Goal: Contribute content: Contribute content

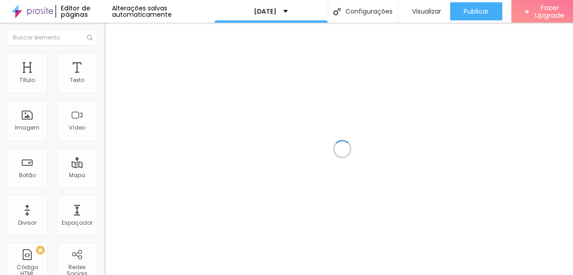
click at [141, 78] on div at bounding box center [342, 149] width 476 height 253
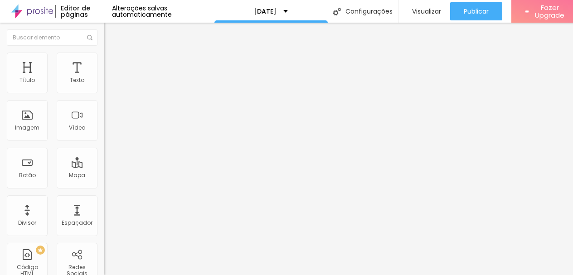
click at [104, 55] on li "Estilo" at bounding box center [156, 57] width 104 height 9
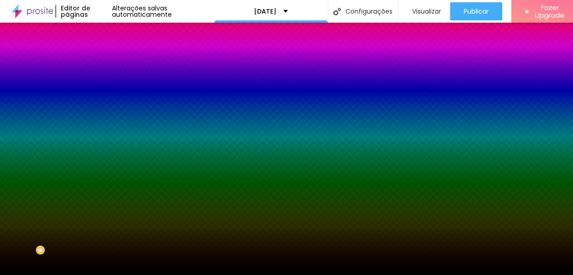
click at [104, 83] on span "Trocar imagem" at bounding box center [128, 80] width 49 height 8
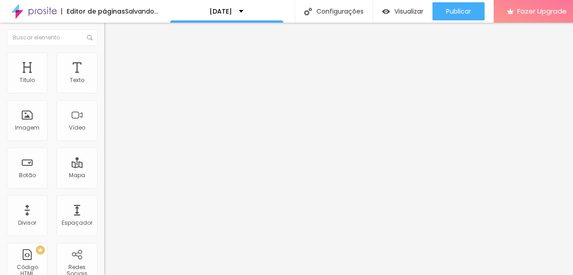
click at [113, 63] on span "Estilo" at bounding box center [120, 59] width 14 height 8
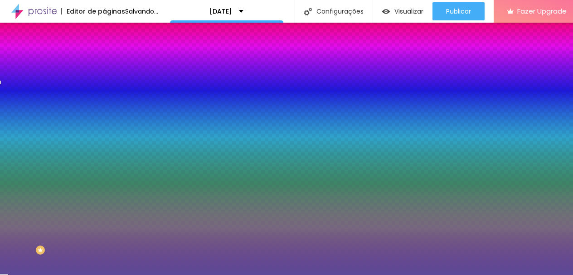
click at [104, 92] on input "#5D4998" at bounding box center [158, 91] width 109 height 9
paste input "A51515"
type input "#A51515"
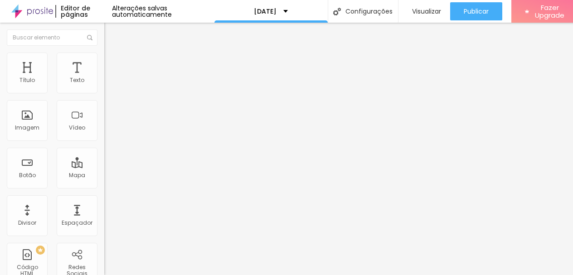
click at [113, 63] on span "Estilo" at bounding box center [120, 59] width 14 height 8
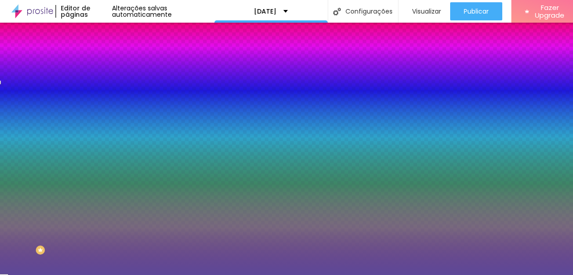
click at [104, 87] on input "#5D4998" at bounding box center [158, 91] width 109 height 9
paste input "A51515"
type input "#A51515"
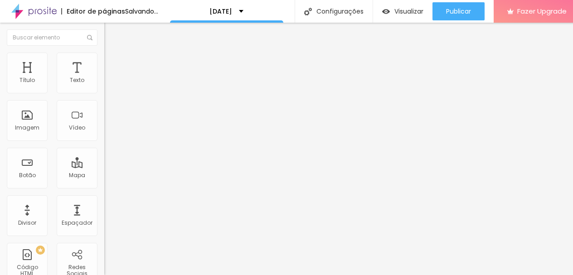
click at [104, 53] on img at bounding box center [108, 57] width 8 height 8
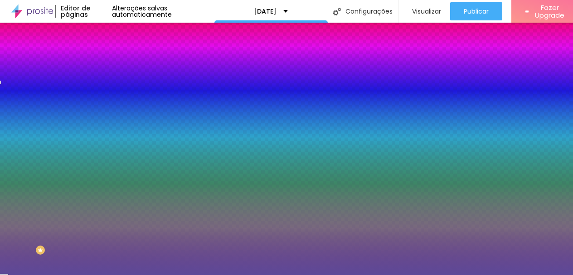
click at [104, 93] on input "#5D4998" at bounding box center [158, 91] width 109 height 9
paste input "A51515"
type input "#A51515"
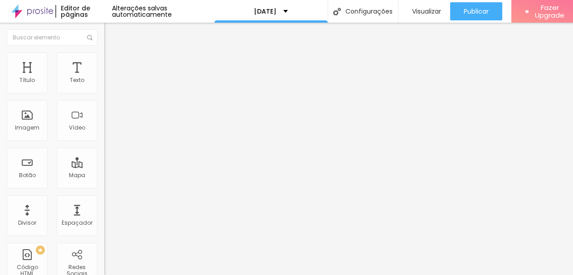
click at [104, 54] on img at bounding box center [108, 57] width 8 height 8
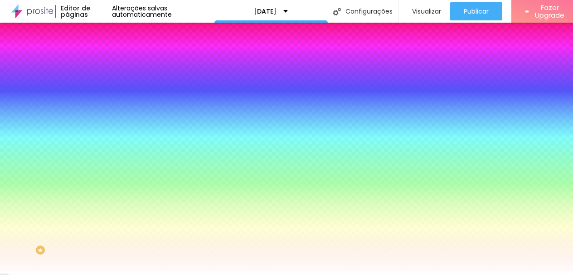
scroll to position [7, 0]
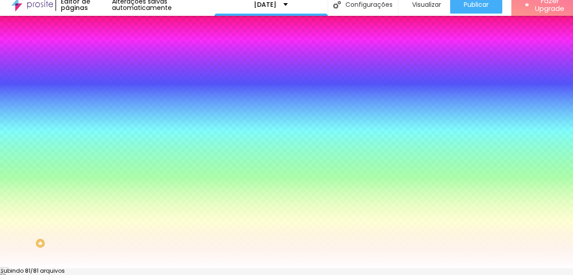
click at [157, 274] on div at bounding box center [286, 274] width 573 height 0
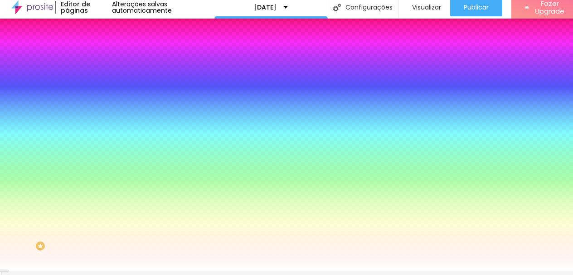
click at [104, 128] on input "#FFFFFF" at bounding box center [158, 123] width 109 height 9
paste input "1EFE"
click at [104, 128] on div "Cor de fundo Voltar ao padrão #1EFE" at bounding box center [156, 115] width 104 height 25
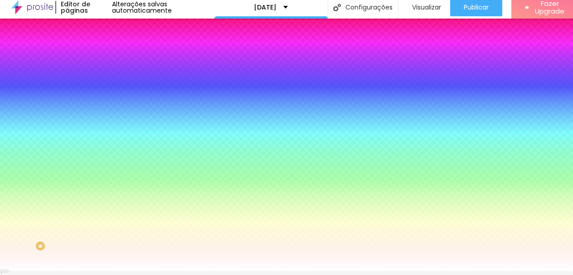
click at [104, 128] on input "#1EFE" at bounding box center [158, 123] width 109 height 9
paste input
type input "#1EFE"
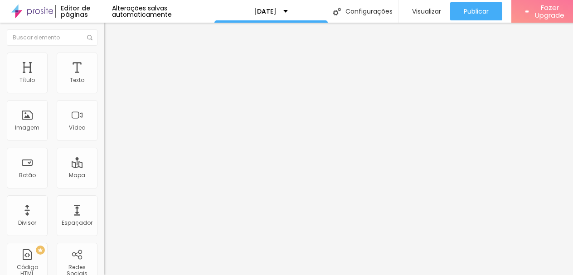
click at [113, 57] on span "Estilo" at bounding box center [120, 59] width 14 height 8
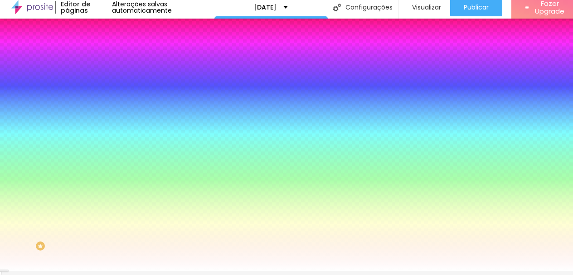
click at [154, 78] on img at bounding box center [156, 74] width 5 height 5
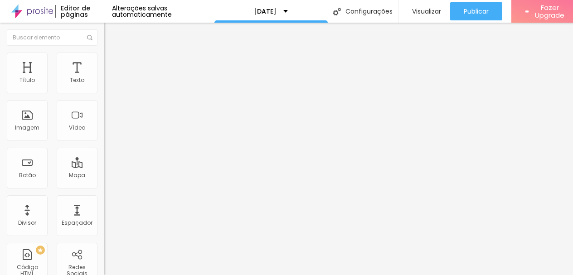
click at [104, 53] on img at bounding box center [108, 57] width 8 height 8
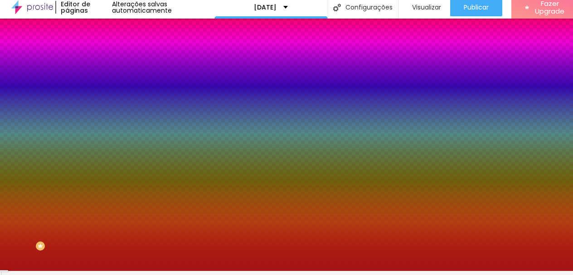
click at [104, 83] on input "#A51515" at bounding box center [158, 87] width 109 height 9
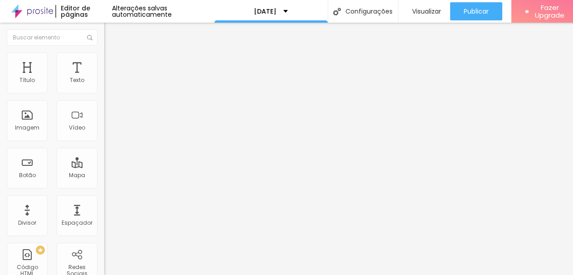
click at [104, 53] on ul "Conteúdo Estilo Avançado" at bounding box center [156, 57] width 104 height 27
click at [104, 53] on li "Estilo" at bounding box center [156, 57] width 104 height 9
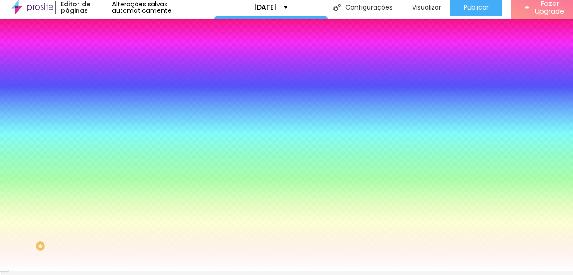
click at [104, 128] on input "#FFFFFF" at bounding box center [158, 123] width 109 height 9
paste input "A51515"
type input "#A51515"
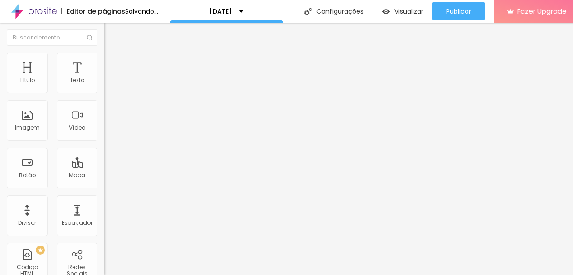
click at [113, 59] on span "Estilo" at bounding box center [120, 59] width 14 height 8
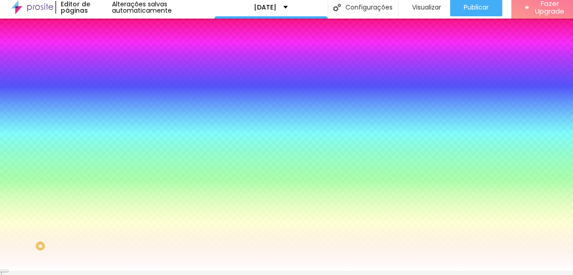
click at [113, 55] on span "Estilo" at bounding box center [120, 55] width 14 height 8
click at [113, 60] on span "Avançado" at bounding box center [128, 64] width 30 height 8
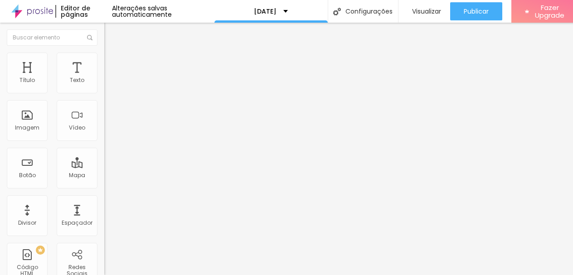
click at [104, 53] on ul "Conteúdo Estilo Avançado" at bounding box center [156, 57] width 104 height 27
click at [104, 54] on li "Estilo" at bounding box center [156, 57] width 104 height 9
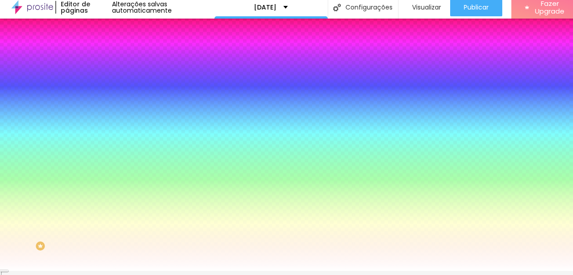
click at [104, 83] on input "#FFFFFF" at bounding box center [158, 87] width 109 height 9
click at [104, 83] on div at bounding box center [156, 83] width 104 height 0
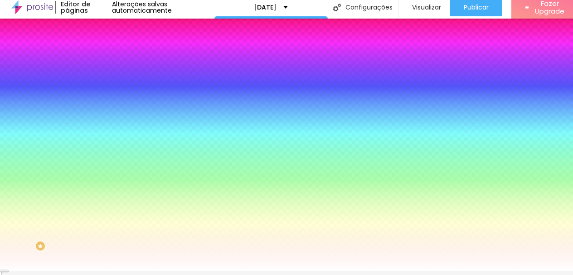
drag, startPoint x: 29, startPoint y: 102, endPoint x: 0, endPoint y: 70, distance: 43.0
click at [104, 70] on div "Cor de fundo Voltar ao padrão #FFF7F7 Tipografia Voltar ao padrão [PERSON_NAME]…" at bounding box center [156, 215] width 104 height 297
type input "#FFFFFF"
click at [109, 135] on icon "button" at bounding box center [111, 137] width 4 height 4
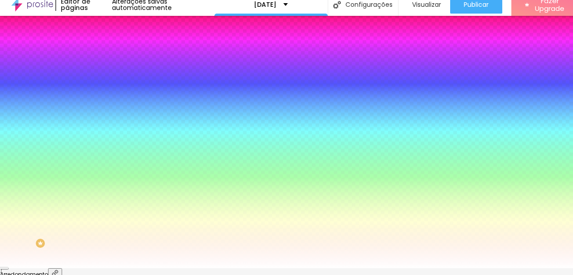
drag, startPoint x: 93, startPoint y: 184, endPoint x: 73, endPoint y: 181, distance: 20.2
click at [73, 183] on body "Editor de páginas Alterações [PERSON_NAME] automaticamente [DATE] Configurações…" at bounding box center [286, 130] width 573 height 275
type input "#FFFFFF"
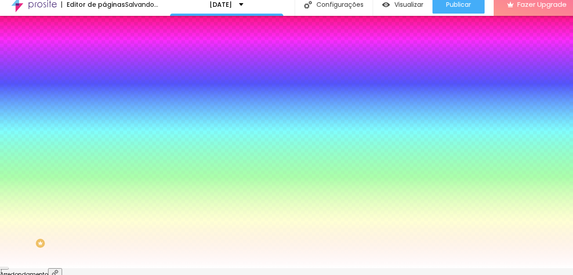
drag, startPoint x: 143, startPoint y: 221, endPoint x: 71, endPoint y: 180, distance: 83.1
click at [71, 180] on body "Editor de páginas Salvando... [DATE] Configurações Configurações da página Cliq…" at bounding box center [286, 130] width 573 height 275
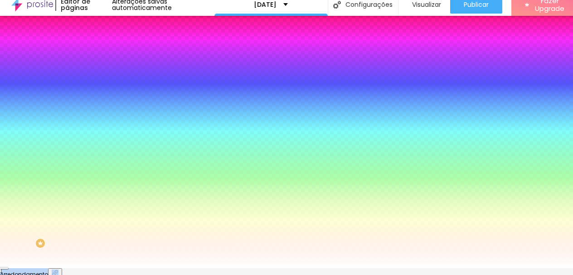
click at [255, 269] on div at bounding box center [286, 269] width 573 height 0
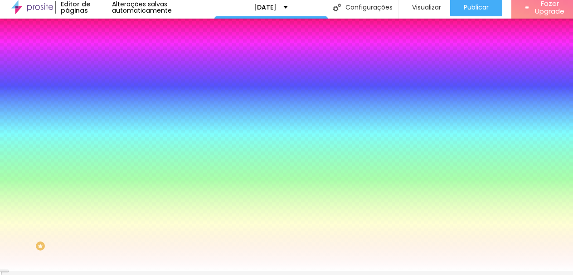
type input "#FFFFFF"
drag, startPoint x: 38, startPoint y: 216, endPoint x: 0, endPoint y: 182, distance: 51.1
click at [104, 182] on div "Cor de fundo Voltar ao padrão #FFFFFF Tipografia Voltar ao padrão [PERSON_NAME]…" at bounding box center [156, 215] width 104 height 297
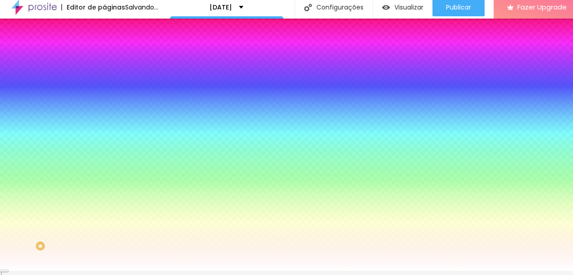
type input "#FFFFFF"
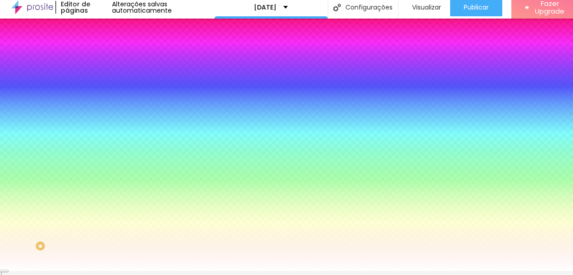
drag, startPoint x: 41, startPoint y: 228, endPoint x: 0, endPoint y: 213, distance: 43.3
click at [104, 214] on div "Cor de fundo Voltar ao padrão #FFFFFF Tipografia Voltar ao padrão [PERSON_NAME]…" at bounding box center [156, 215] width 104 height 297
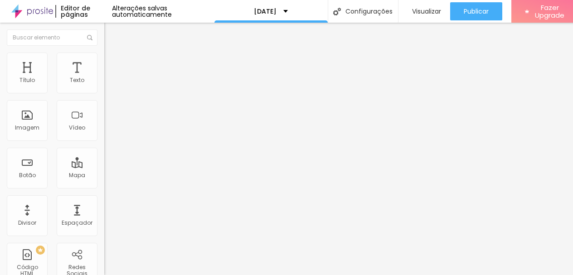
click at [104, 53] on img at bounding box center [108, 57] width 8 height 8
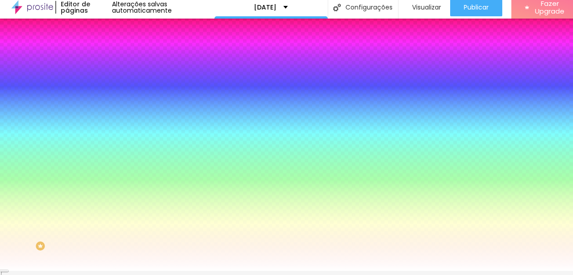
click at [104, 125] on button "Voltar ao padrão" at bounding box center [135, 127] width 62 height 10
click at [109, 135] on icon "button" at bounding box center [111, 137] width 4 height 4
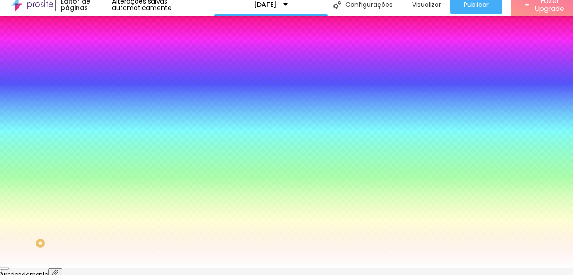
type input "20"
type input "28"
type input "29"
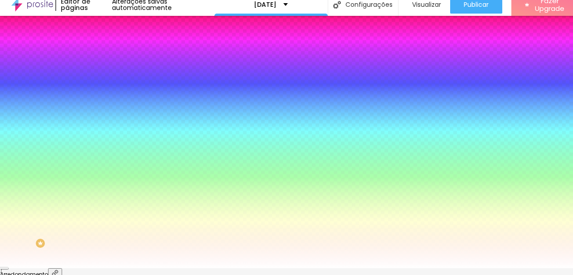
type input "29"
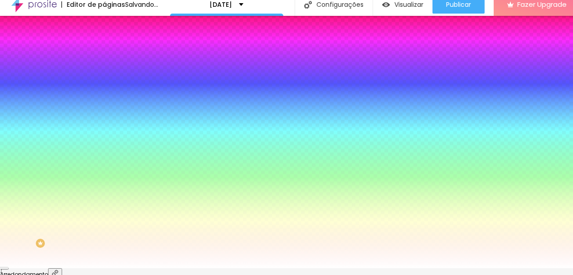
type input "30"
drag, startPoint x: 93, startPoint y: 160, endPoint x: 241, endPoint y: 171, distance: 148.7
type input "30"
type input "1"
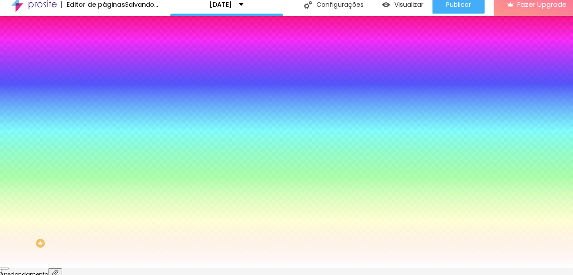
type input "1"
type input "2"
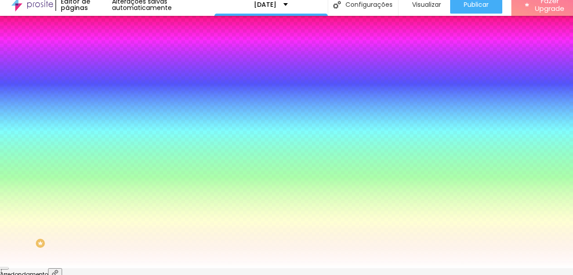
type input "3"
type input "4"
type input "5"
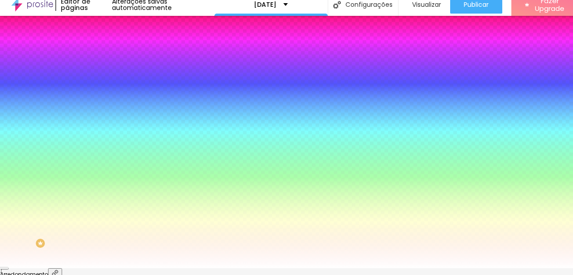
type input "5"
type input "4"
type input "3"
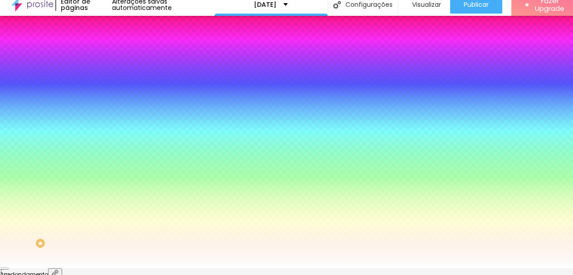
type input "2"
type input "0"
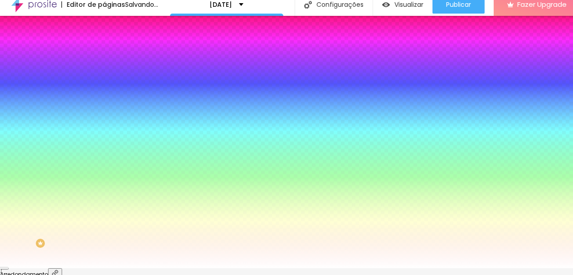
drag, startPoint x: 91, startPoint y: 184, endPoint x: 1, endPoint y: 187, distance: 89.9
click at [492, 269] on div at bounding box center [286, 269] width 573 height 0
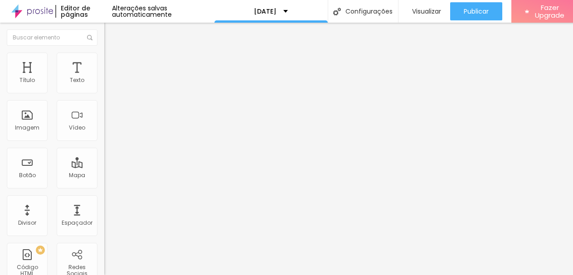
click at [104, 53] on img at bounding box center [108, 57] width 8 height 8
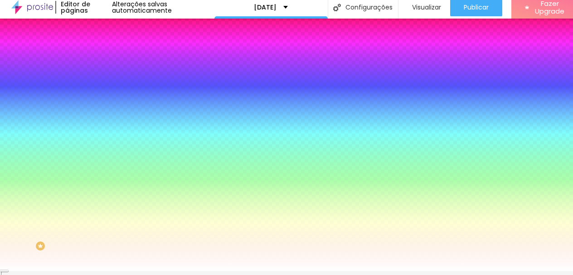
click at [108, 134] on icon "button" at bounding box center [110, 136] width 5 height 5
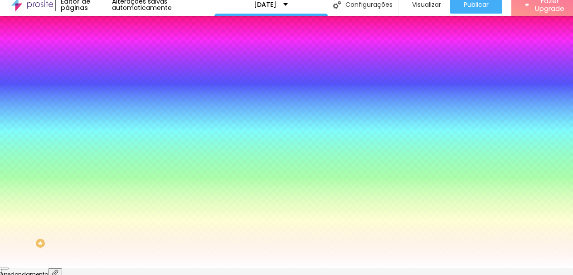
type input "30"
type input "0"
drag, startPoint x: 92, startPoint y: 159, endPoint x: 10, endPoint y: 143, distance: 84.1
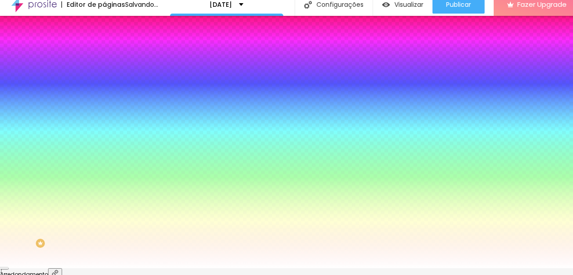
type input "27"
type input "30"
drag, startPoint x: 91, startPoint y: 160, endPoint x: 238, endPoint y: 173, distance: 148.0
type input "30"
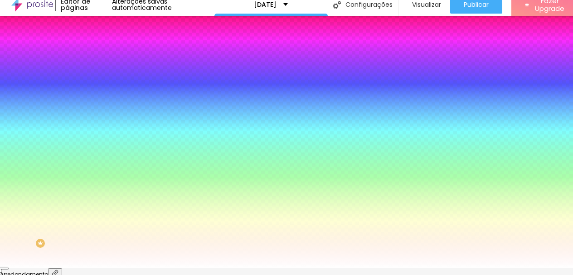
type input "1"
type input "3"
type input "4"
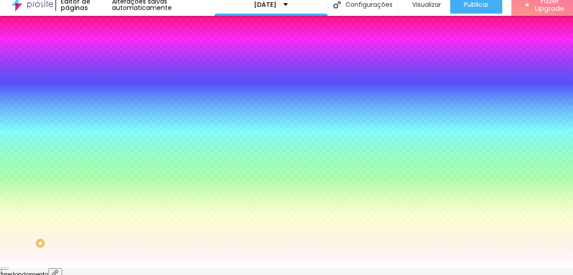
type input "4"
type input "3"
type input "0"
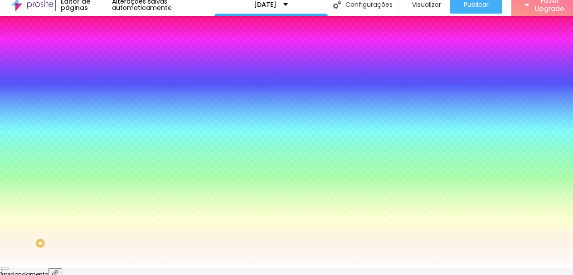
drag, startPoint x: 93, startPoint y: 185, endPoint x: 33, endPoint y: 159, distance: 66.2
click at [78, 269] on div at bounding box center [286, 269] width 573 height 0
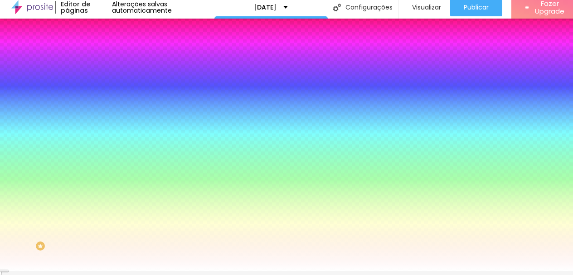
paste input "A51515"
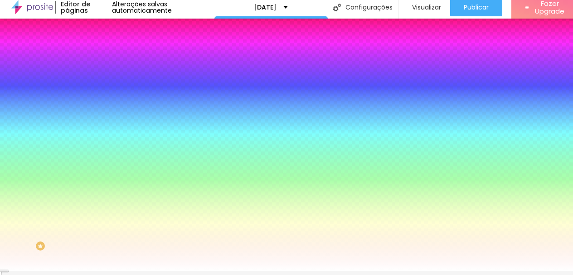
type input "#FFFFFF"
click at [104, 171] on div "Cor de fundo Voltar ao padrão #FFFFFF Tipografia Voltar ao padrão [PERSON_NAME]…" at bounding box center [156, 215] width 104 height 297
click at [104, 163] on div "Cor de fundo Voltar ao padrão #FFFFFF Tipografia Voltar ao padrão [PERSON_NAME]…" at bounding box center [156, 215] width 104 height 297
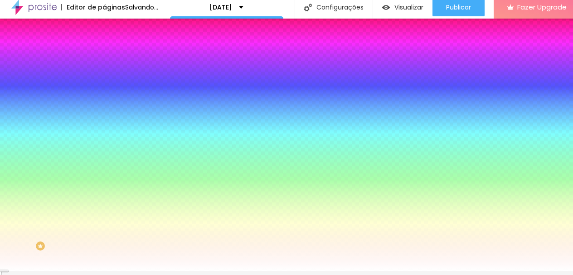
paste input "A51515"
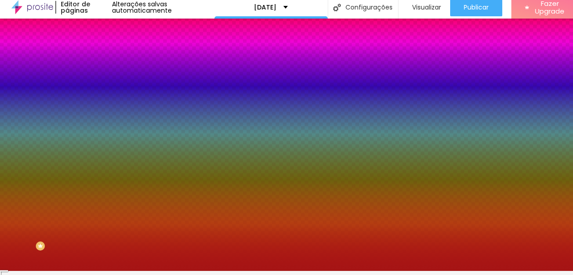
type input "#A51515"
click at [104, 84] on input "#FFFFFF" at bounding box center [158, 87] width 109 height 9
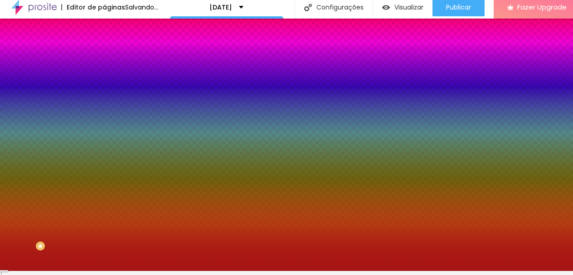
click at [108, 108] on icon "button" at bounding box center [110, 110] width 5 height 5
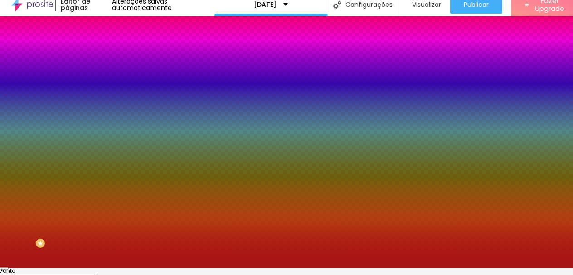
paste input "A51515"
type input "#A51515"
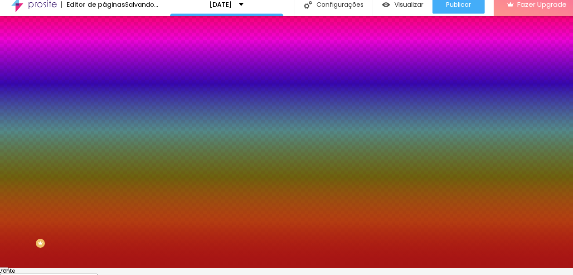
click at [49, 269] on div at bounding box center [286, 269] width 573 height 0
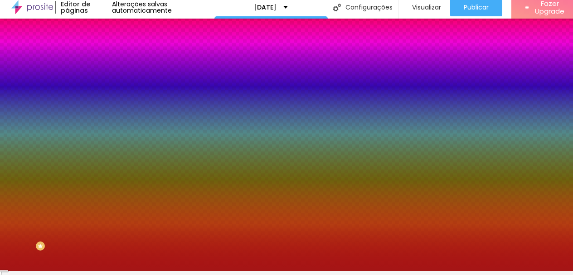
click at [104, 83] on div at bounding box center [156, 83] width 104 height 0
type input "#FFFFFF"
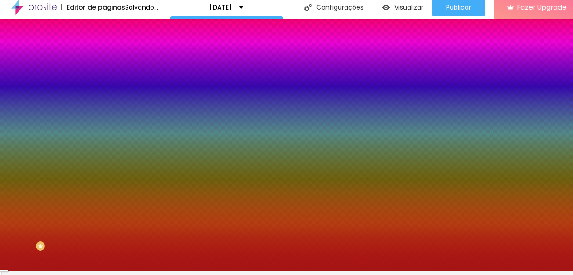
drag, startPoint x: 44, startPoint y: 107, endPoint x: 0, endPoint y: 63, distance: 62.6
click at [104, 64] on div "Conteúdo Estilo Avançado Cor de fundo Voltar ao padrão #FFFFFF Tipografia Volta…" at bounding box center [156, 201] width 104 height 324
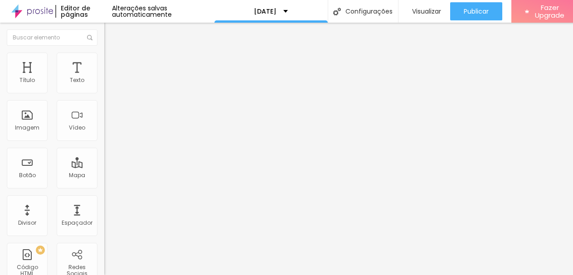
click at [113, 56] on span "Estilo" at bounding box center [120, 59] width 14 height 8
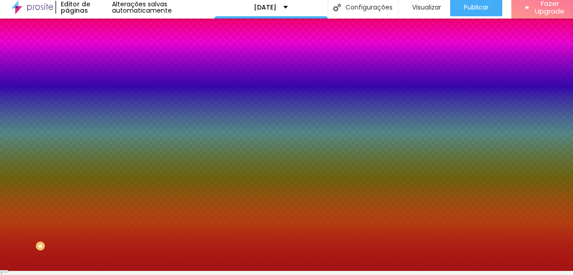
click at [104, 133] on button "button" at bounding box center [110, 137] width 13 height 10
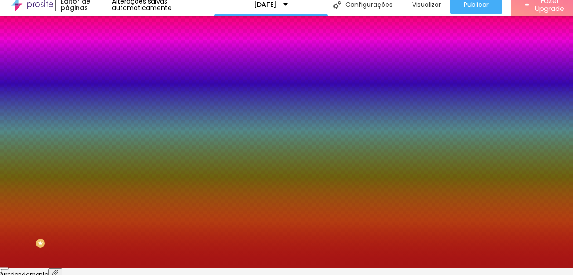
type input "3"
type input "4"
type input "3"
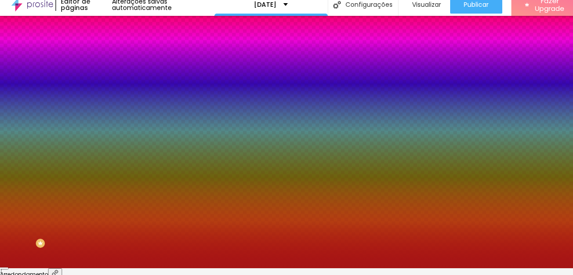
type input "3"
type input "0"
drag, startPoint x: 95, startPoint y: 187, endPoint x: 0, endPoint y: 176, distance: 95.6
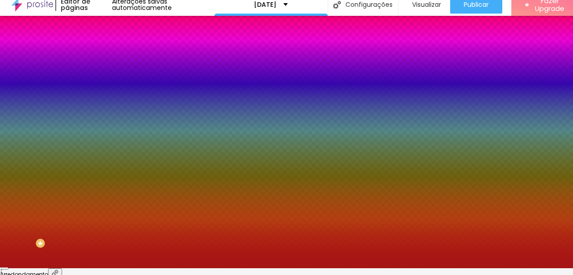
click at [380, 269] on div at bounding box center [286, 269] width 573 height 0
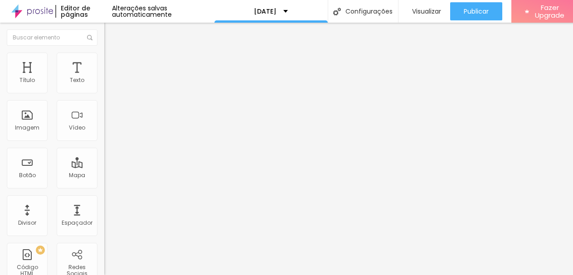
click at [113, 56] on span "Estilo" at bounding box center [120, 59] width 14 height 8
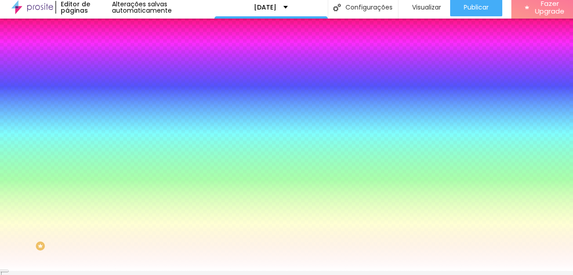
click at [108, 108] on icon "button" at bounding box center [110, 110] width 5 height 5
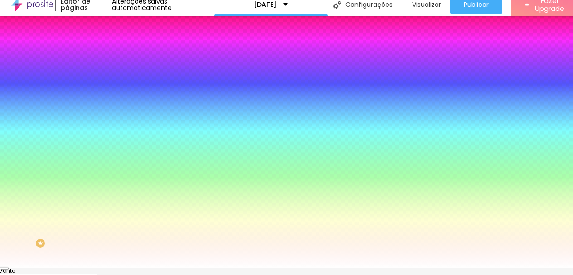
paste input "A51515"
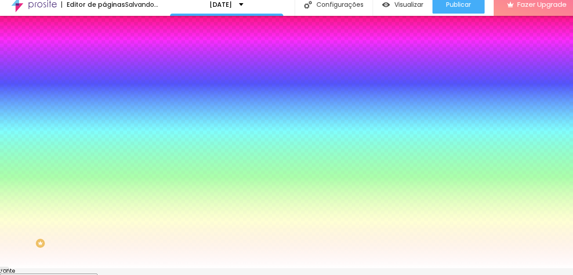
type input "#A51515"
click at [98, 274] on select "AbrilFatface-Regular Actor-Regular Alegreya AlegreyaBlack [PERSON_NAME] [PERSON…" at bounding box center [49, 279] width 98 height 10
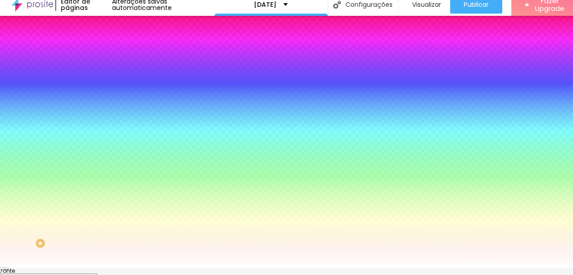
select select "Quicksand"
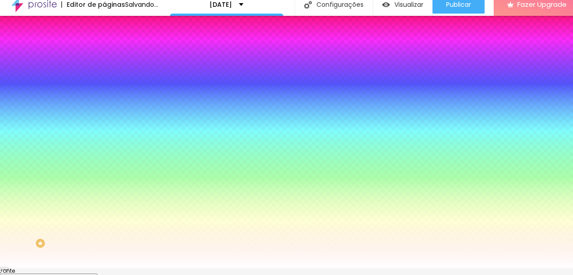
click at [438, 269] on div at bounding box center [286, 269] width 573 height 0
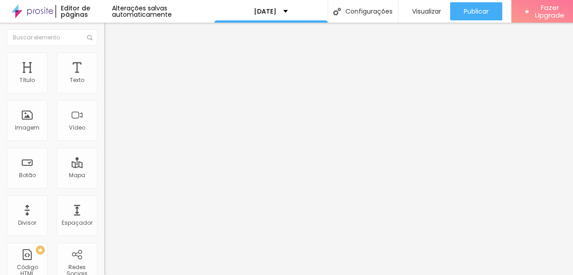
click at [113, 57] on span "Estilo" at bounding box center [120, 59] width 14 height 8
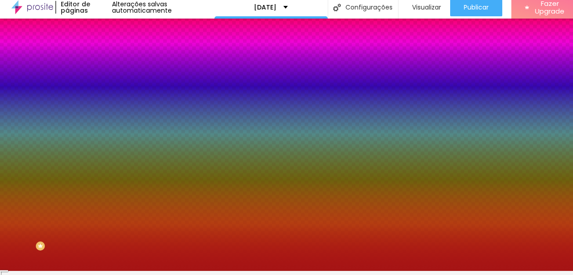
click at [104, 109] on button "button" at bounding box center [110, 112] width 13 height 10
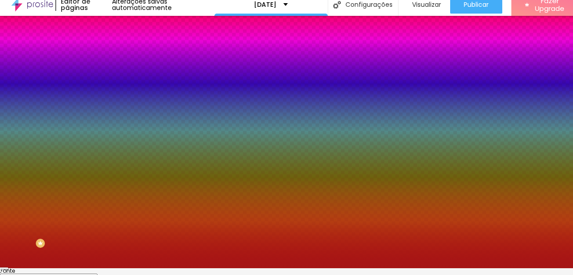
click at [98, 274] on select "AbrilFatface-Regular Actor-Regular Alegreya AlegreyaBlack [PERSON_NAME] [PERSON…" at bounding box center [49, 279] width 98 height 10
select select "Quicksand"
click at [441, 269] on div at bounding box center [286, 269] width 573 height 0
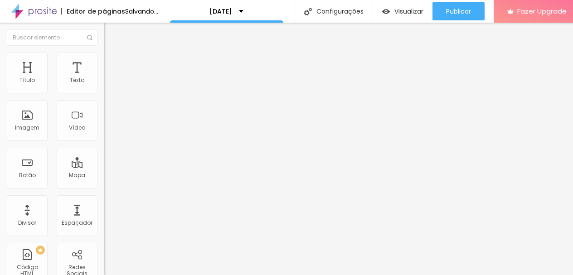
click at [113, 59] on span "Estilo" at bounding box center [120, 59] width 14 height 8
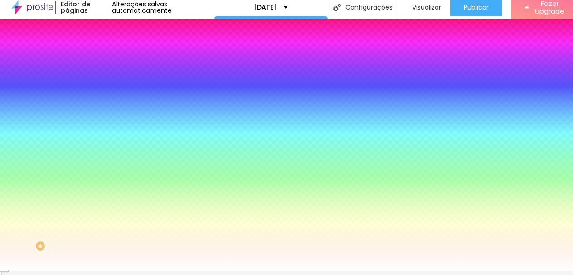
paste input "A5151"
paste input "5"
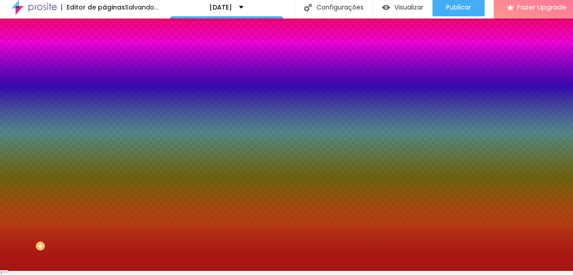
type input "#A51515"
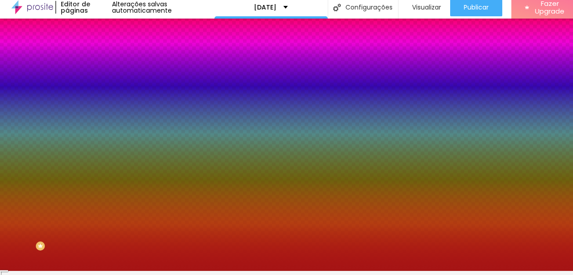
type input "#FFFFFF"
drag, startPoint x: 44, startPoint y: 219, endPoint x: 0, endPoint y: 157, distance: 75.5
click at [104, 157] on div "Cor de fundo Voltar ao padrão #FFFFFF Tipografia Voltar ao padrão [PERSON_NAME]…" at bounding box center [156, 215] width 104 height 297
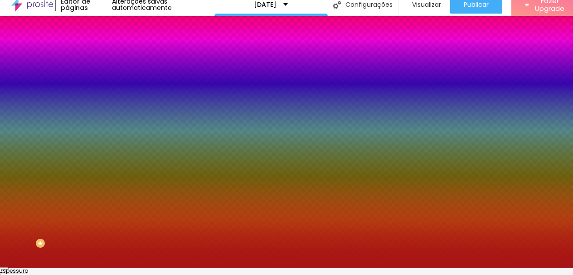
type input "1"
type input "4"
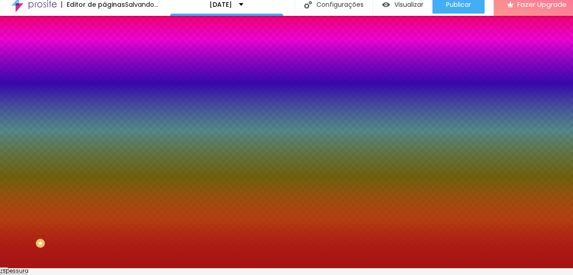
type input "3"
type input "0"
drag, startPoint x: 93, startPoint y: 263, endPoint x: 34, endPoint y: 226, distance: 69.1
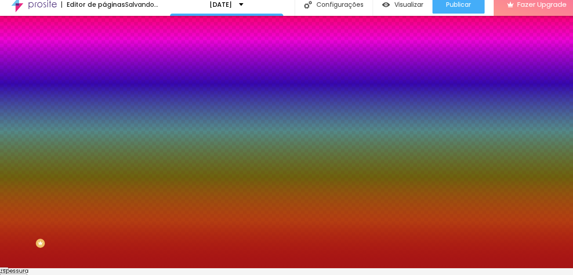
click at [93, 269] on div at bounding box center [286, 269] width 573 height 0
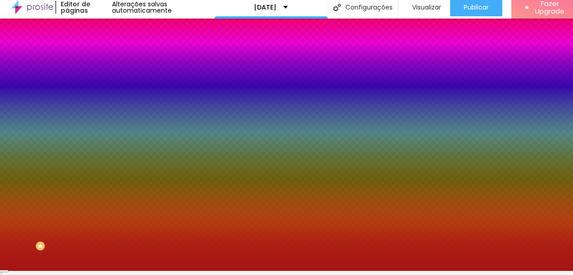
click at [104, 159] on div "Cor de fundo Voltar ao padrão #FFFFFF Tipografia Voltar ao padrão [PERSON_NAME]…" at bounding box center [156, 215] width 104 height 297
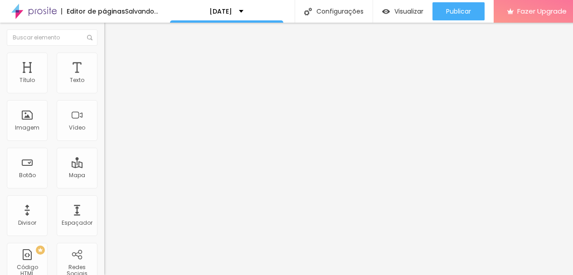
click at [104, 78] on span "Trocar imagem" at bounding box center [128, 74] width 49 height 8
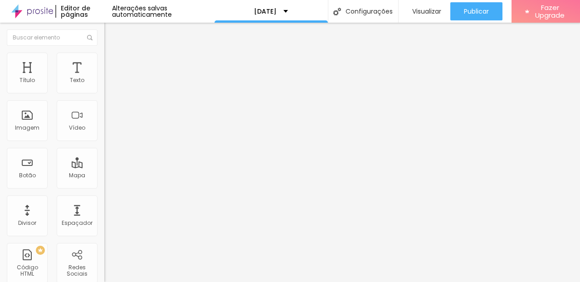
scroll to position [1254, 0]
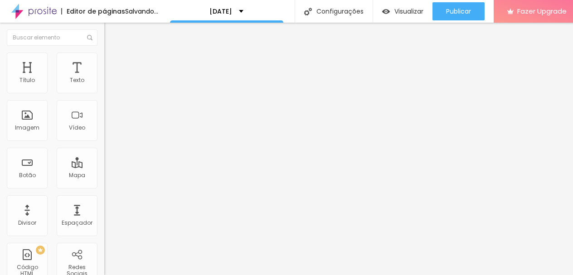
click at [113, 63] on span "Estilo" at bounding box center [120, 59] width 14 height 8
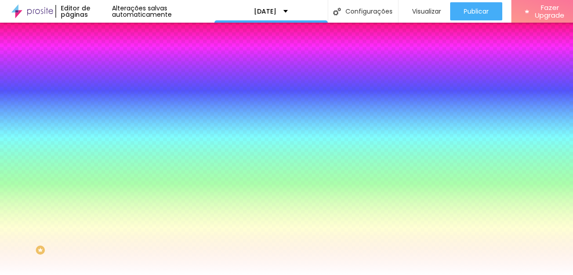
click at [104, 62] on li "Avançado" at bounding box center [156, 66] width 104 height 9
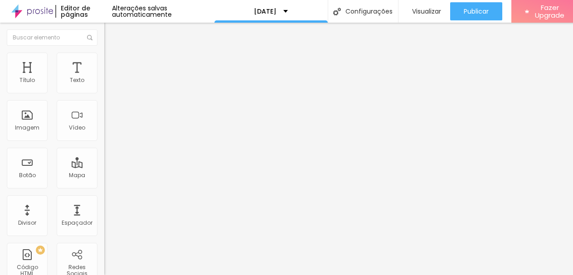
click at [104, 67] on li "Avançado" at bounding box center [156, 64] width 104 height 9
click at [104, 59] on img at bounding box center [108, 55] width 8 height 8
click at [104, 95] on img at bounding box center [106, 92] width 5 height 5
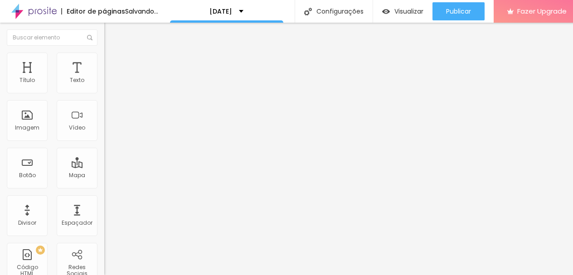
click at [104, 78] on span "Trocar imagem" at bounding box center [128, 74] width 49 height 8
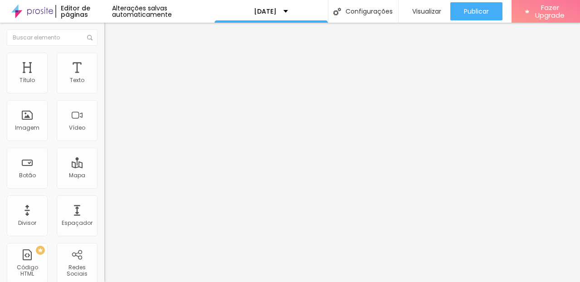
scroll to position [938, 0]
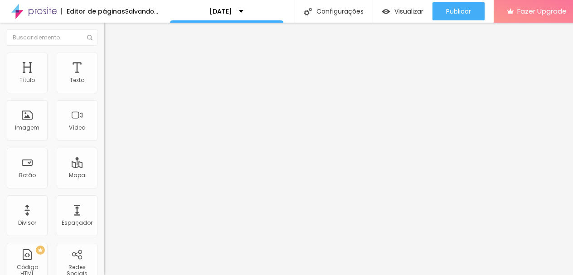
click at [104, 78] on span "Trocar imagem" at bounding box center [128, 74] width 49 height 8
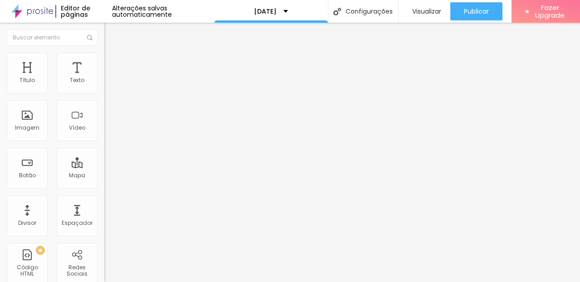
scroll to position [740, 0]
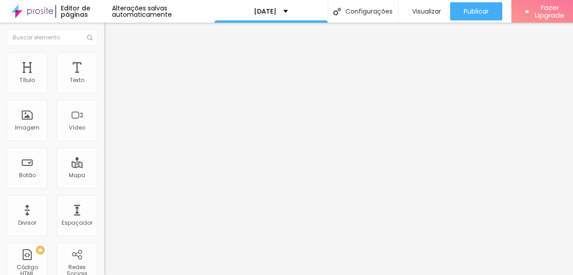
click at [104, 78] on span "Trocar imagem" at bounding box center [128, 74] width 49 height 8
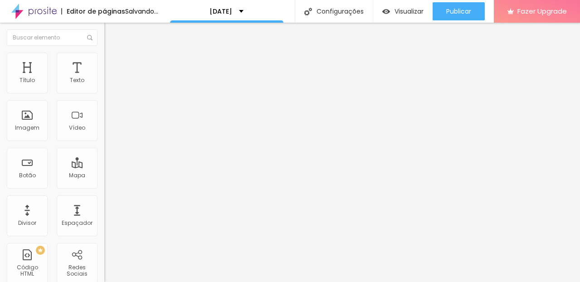
scroll to position [0, 0]
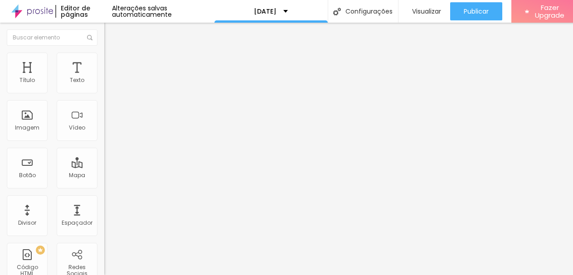
click at [104, 78] on span "Trocar imagem" at bounding box center [128, 74] width 49 height 8
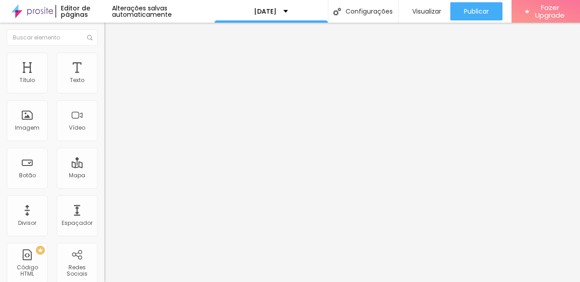
scroll to position [544, 0]
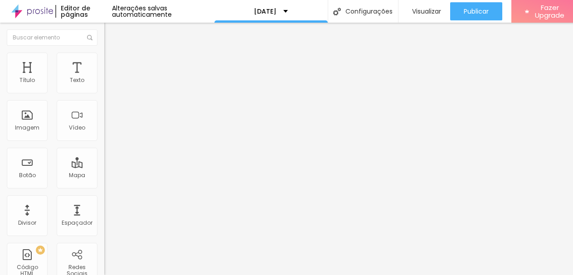
click at [104, 78] on span "Trocar imagem" at bounding box center [128, 74] width 49 height 8
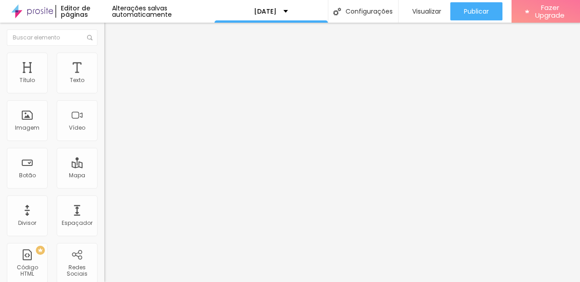
scroll to position [4, 0]
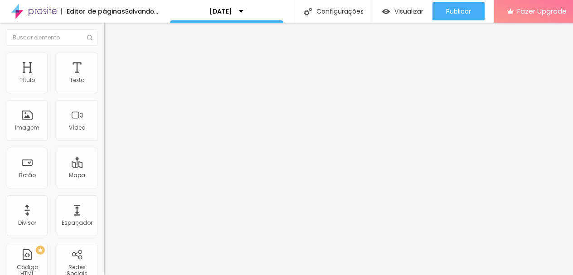
click at [104, 78] on span "Trocar imagem" at bounding box center [128, 74] width 49 height 8
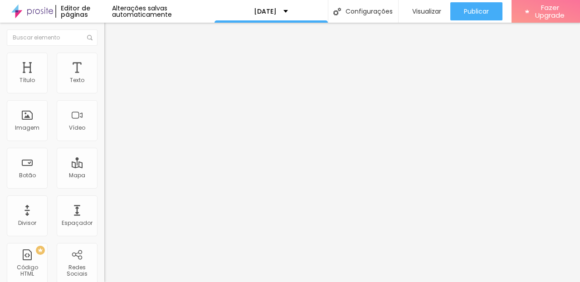
scroll to position [663, 0]
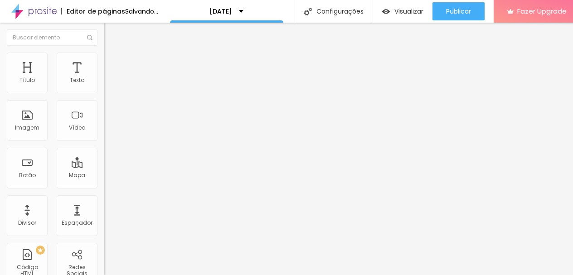
click at [104, 78] on span "Trocar imagem" at bounding box center [128, 74] width 49 height 8
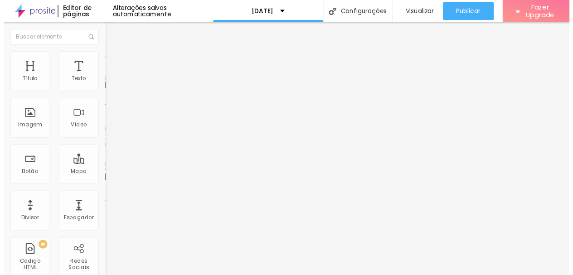
scroll to position [976, 0]
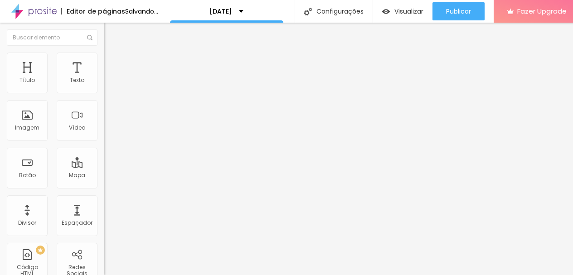
click at [104, 78] on span "Adicionar imagem" at bounding box center [133, 74] width 59 height 8
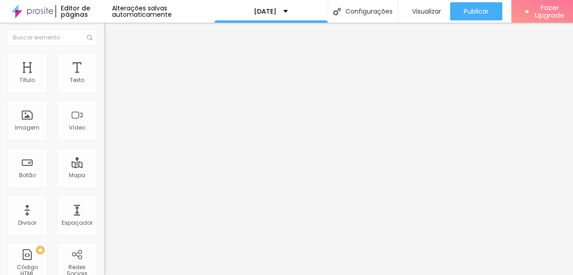
click at [104, 78] on span "Adicionar imagem" at bounding box center [133, 74] width 59 height 8
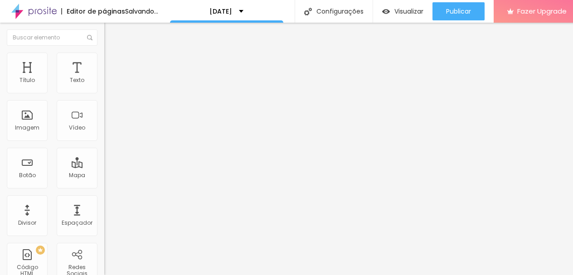
click at [104, 59] on li "Estilo" at bounding box center [156, 57] width 104 height 9
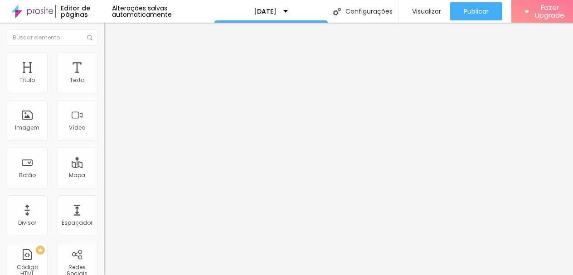
type input "122"
type input "165"
type input "190"
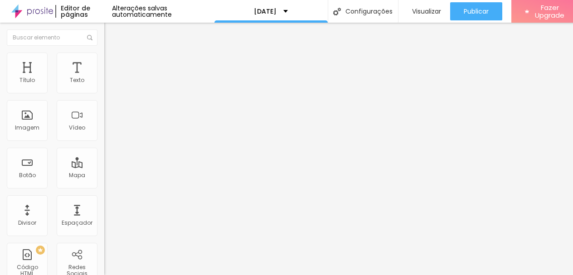
type input "190"
type input "200"
drag, startPoint x: 66, startPoint y: 115, endPoint x: 111, endPoint y: 119, distance: 45.1
type input "200"
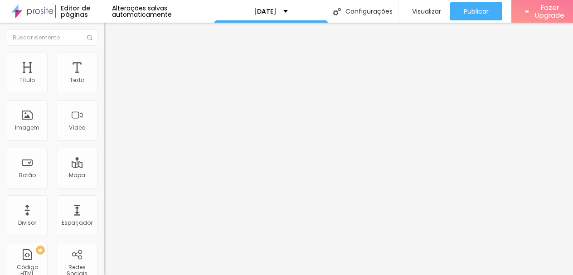
click at [111, 199] on input "range" at bounding box center [133, 202] width 59 height 7
type input "90"
type input "85"
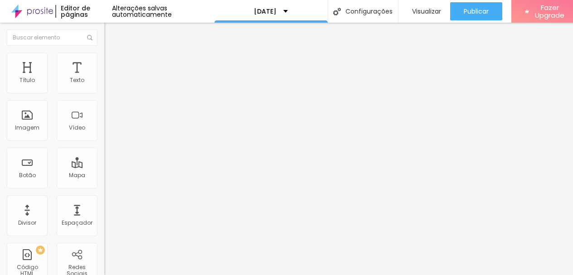
type input "80"
type input "75"
type input "70"
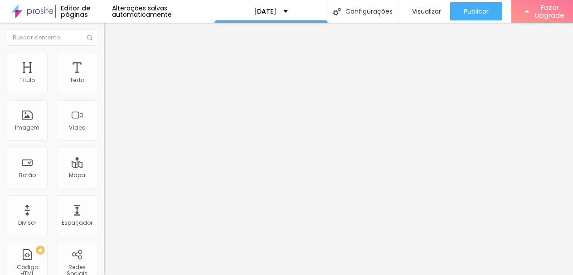
type input "70"
type input "65"
type input "60"
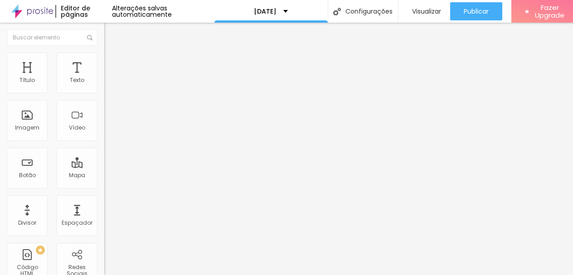
type input "55"
type input "60"
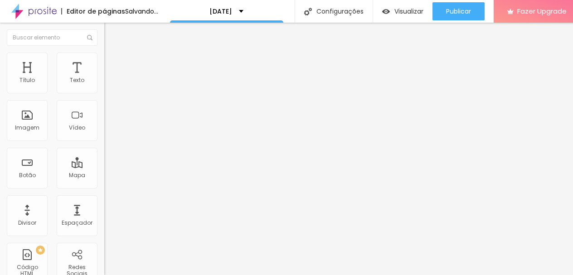
drag, startPoint x: 92, startPoint y: 97, endPoint x: 58, endPoint y: 98, distance: 34.5
type input "60"
click at [104, 93] on input "range" at bounding box center [133, 89] width 59 height 7
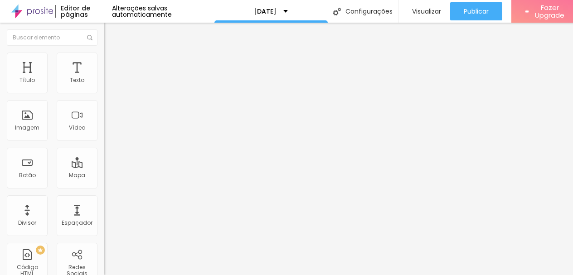
click at [104, 78] on span "Trocar imagem" at bounding box center [128, 74] width 49 height 8
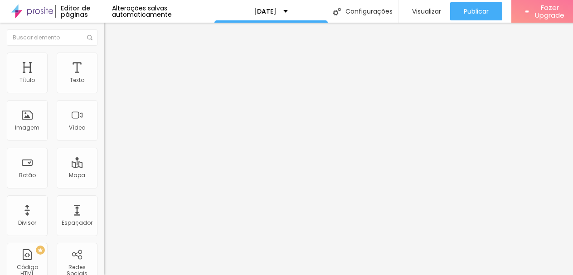
click at [104, 142] on span "Original" at bounding box center [115, 138] width 22 height 8
click at [104, 157] on div "Quadrado 1:1" at bounding box center [156, 154] width 104 height 5
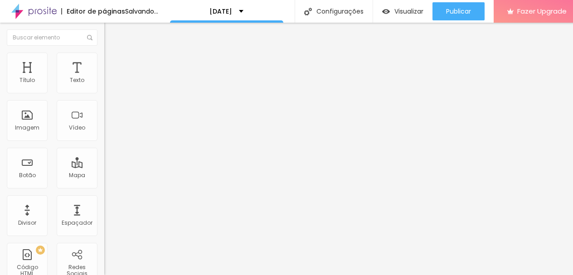
click at [104, 142] on span "Original" at bounding box center [115, 138] width 22 height 8
click at [104, 157] on div "Quadrado 1:1" at bounding box center [156, 154] width 104 height 5
click at [104, 78] on span "Adicionar imagem" at bounding box center [133, 74] width 59 height 8
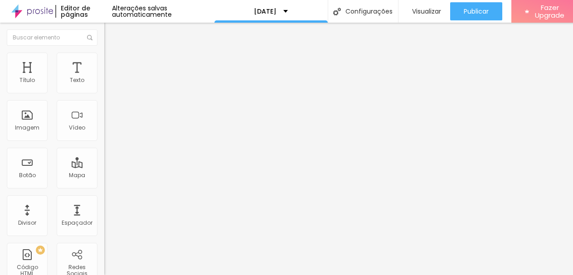
click at [104, 56] on img at bounding box center [108, 57] width 8 height 8
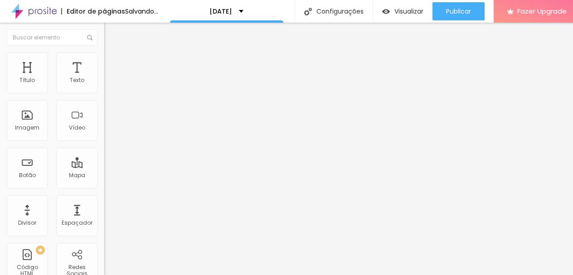
type input "55"
click at [104, 93] on input "range" at bounding box center [133, 89] width 59 height 7
type input "25"
type input "20"
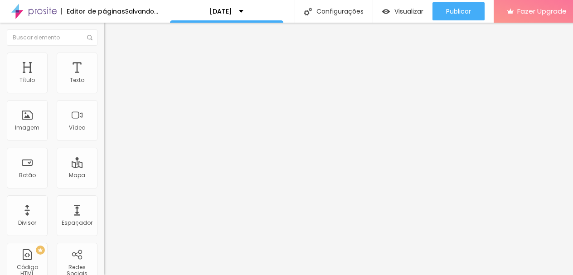
type input "20"
type input "25"
type input "30"
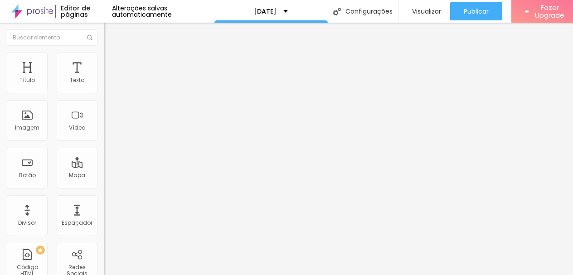
type input "35"
drag, startPoint x: 52, startPoint y: 96, endPoint x: 35, endPoint y: 100, distance: 17.3
type input "35"
click at [104, 93] on input "range" at bounding box center [133, 89] width 59 height 7
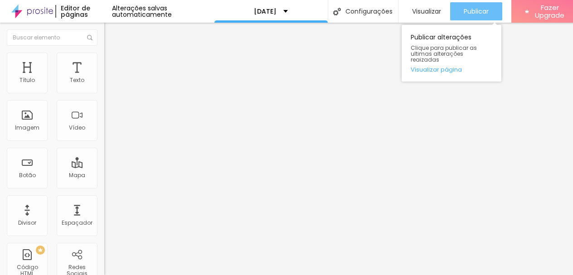
click at [470, 8] on span "Publicar" at bounding box center [476, 11] width 25 height 7
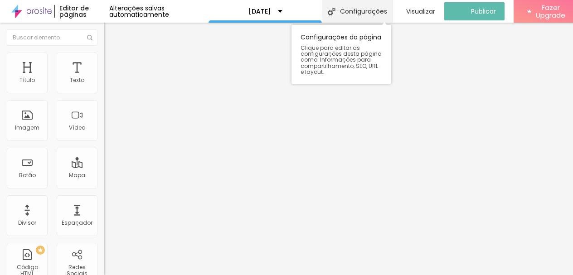
click at [371, 11] on div "Configurações" at bounding box center [357, 11] width 70 height 23
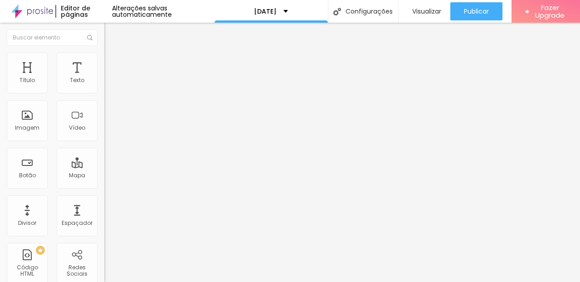
type input "/natal25"
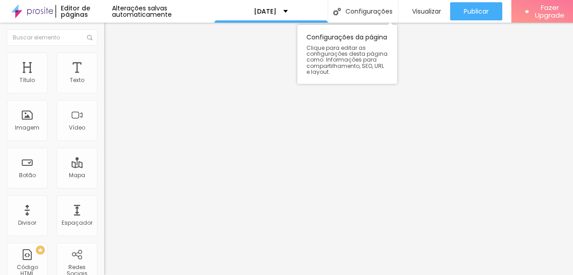
scroll to position [7, 0]
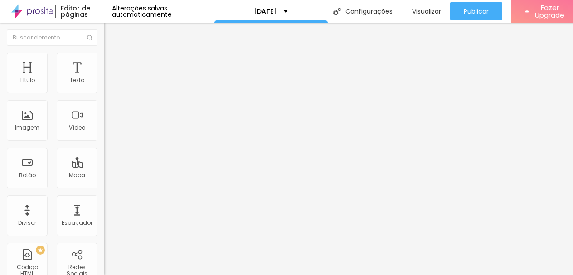
click at [104, 53] on li "Estilo" at bounding box center [156, 57] width 104 height 9
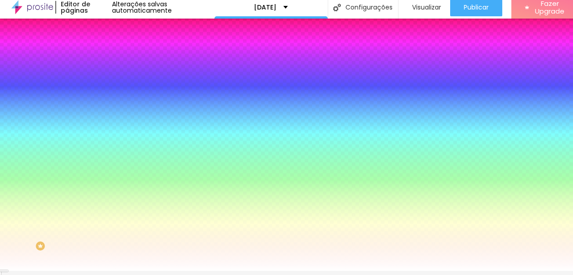
click at [104, 128] on input "#FFFFFF" at bounding box center [158, 123] width 109 height 9
paste input "A51515"
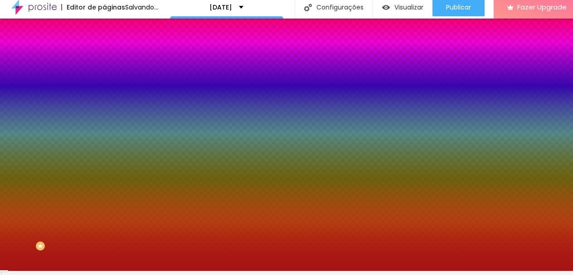
type input "#A51515"
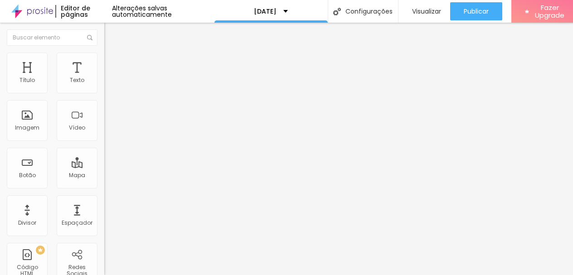
click at [104, 61] on li "Estilo" at bounding box center [156, 57] width 104 height 9
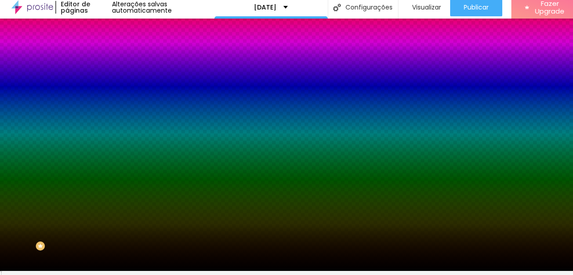
click at [109, 155] on icon "button" at bounding box center [111, 154] width 4 height 4
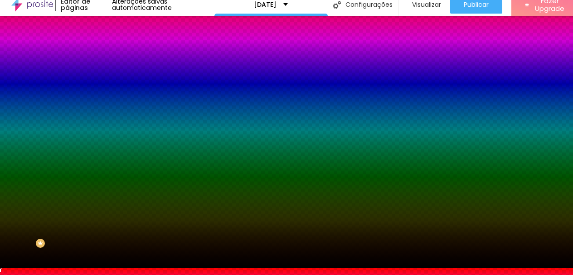
click at [188, 274] on div at bounding box center [286, 274] width 573 height 0
click at [257, 269] on div at bounding box center [286, 269] width 573 height 0
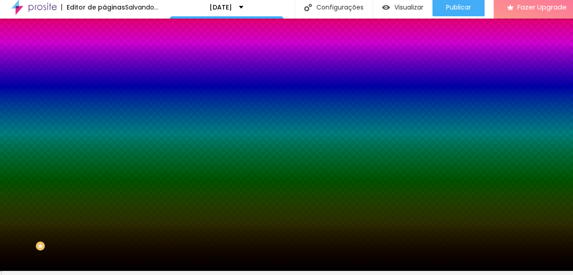
scroll to position [0, 0]
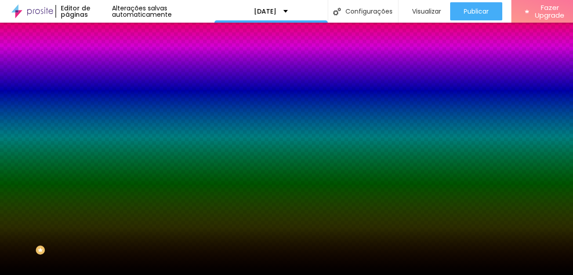
click at [104, 26] on button "Editar Seção" at bounding box center [156, 33] width 104 height 21
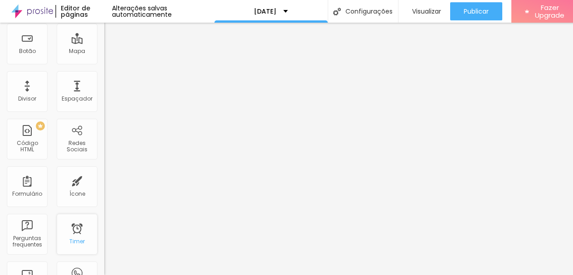
scroll to position [29, 0]
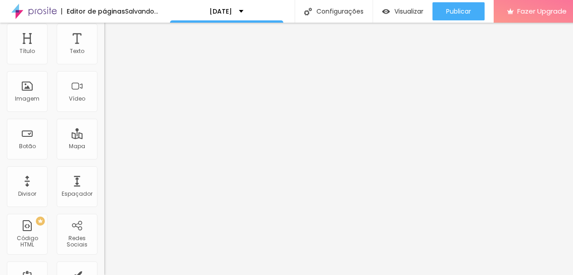
click at [113, 34] on span "Estilo" at bounding box center [120, 30] width 14 height 8
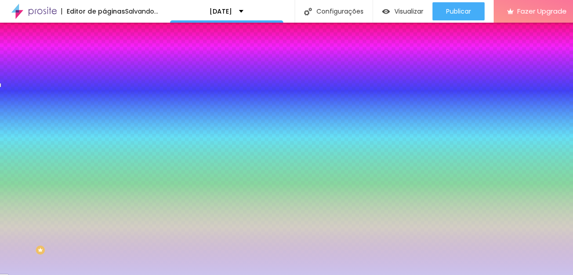
click at [104, 178] on div at bounding box center [156, 178] width 104 height 0
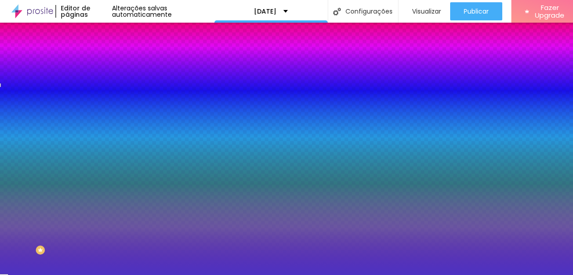
type input "#FFFFFF"
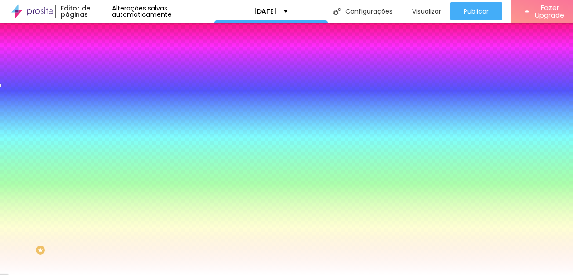
drag, startPoint x: 58, startPoint y: 166, endPoint x: 0, endPoint y: 109, distance: 81.5
click at [104, 109] on div "Visual Cor de fundo Voltar ao padrão #FFFFFF Tipografia do número Voltar ao pad…" at bounding box center [156, 185] width 104 height 229
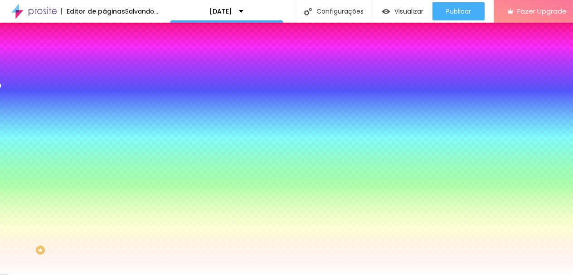
click at [104, 147] on button at bounding box center [110, 152] width 13 height 10
radio input "false"
radio input "true"
click at [104, 53] on li "Conteúdo" at bounding box center [156, 48] width 104 height 9
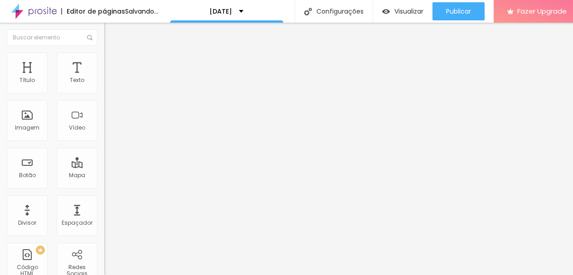
click at [104, 58] on img at bounding box center [108, 57] width 8 height 8
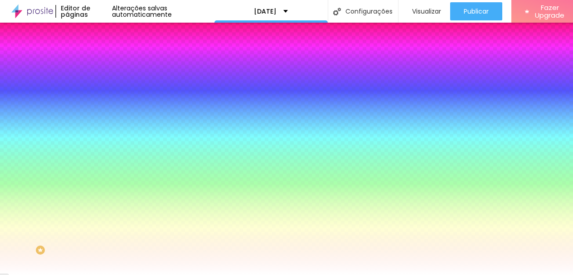
click at [108, 205] on icon "button" at bounding box center [110, 207] width 5 height 5
select select "Quicksand"
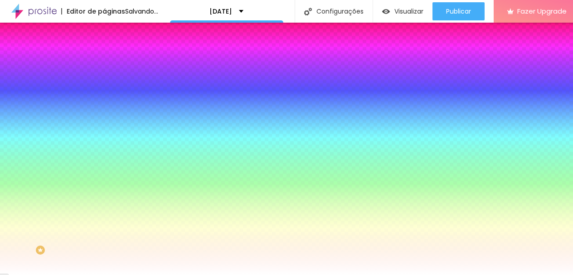
click at [65, 275] on div at bounding box center [286, 275] width 573 height 0
click at [108, 230] on icon "button" at bounding box center [110, 232] width 5 height 5
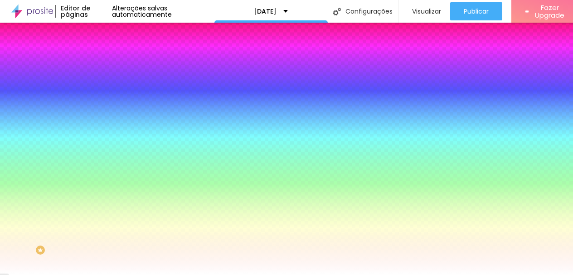
select select "Quicksand"
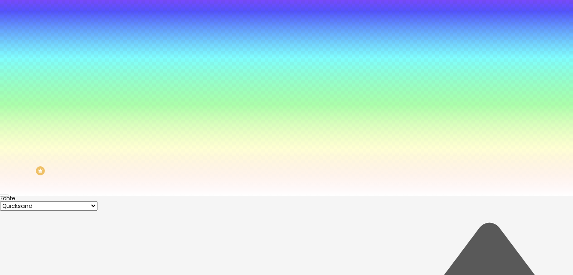
scroll to position [83, 0]
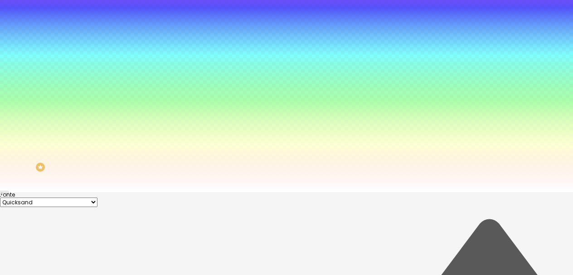
type input "#FFFFFF"
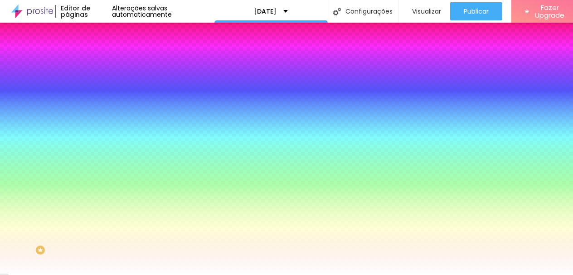
click at [62, 275] on div at bounding box center [286, 275] width 573 height 0
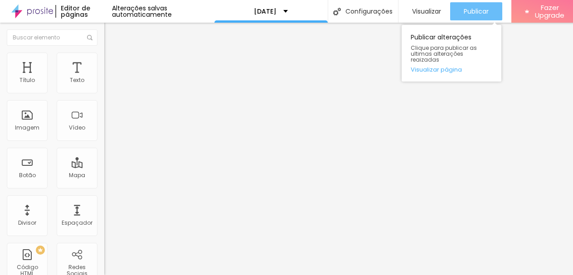
click at [465, 10] on span "Publicar" at bounding box center [476, 11] width 25 height 7
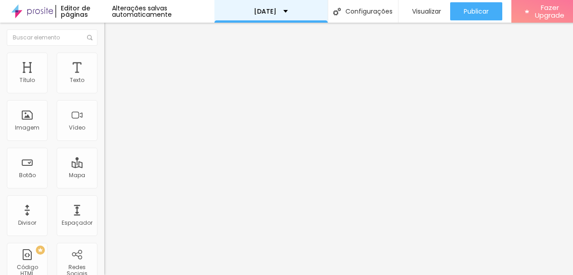
click at [298, 17] on div "[DATE]" at bounding box center [271, 11] width 113 height 23
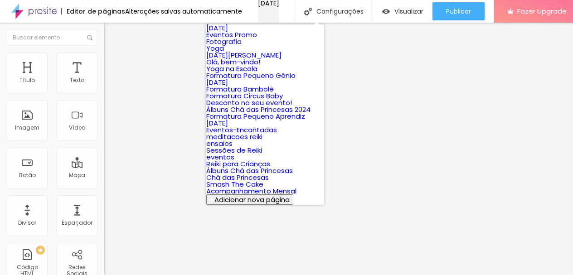
click at [279, 6] on div "[DATE]" at bounding box center [268, 3] width 21 height 6
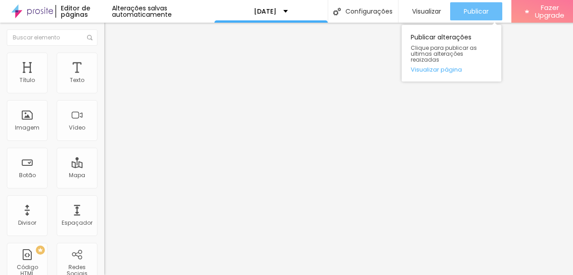
click at [459, 8] on button "Publicar" at bounding box center [477, 11] width 52 height 18
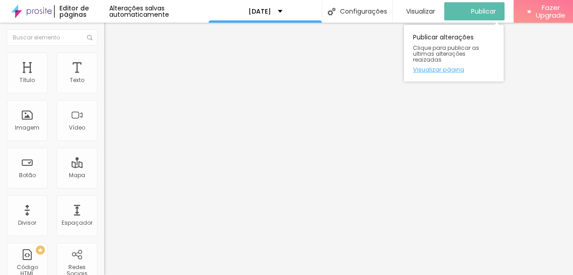
click at [445, 67] on link "Visualizar página" at bounding box center [454, 70] width 82 height 6
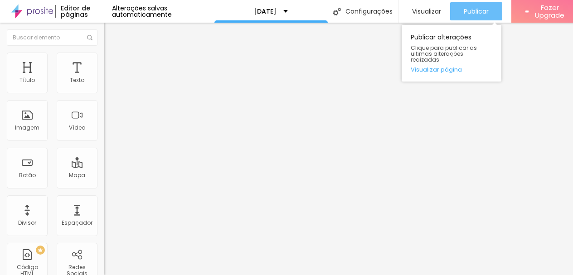
click at [473, 10] on span "Publicar" at bounding box center [476, 11] width 25 height 7
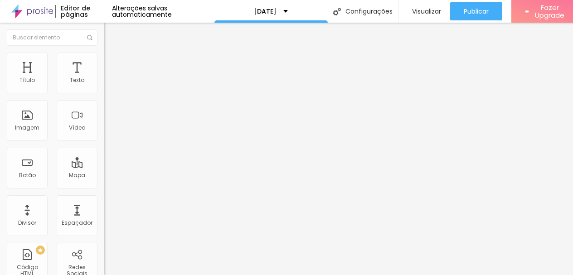
click at [110, 85] on input "15 de setembro de 2025 às 19:42" at bounding box center [158, 80] width 96 height 9
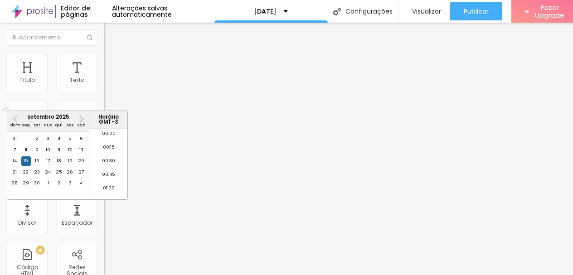
scroll to position [1033, 0]
click at [81, 118] on span "Next Month" at bounding box center [81, 119] width 0 height 10
click at [45, 143] on div "1" at bounding box center [48, 138] width 9 height 9
click at [17, 155] on div "5" at bounding box center [14, 150] width 9 height 9
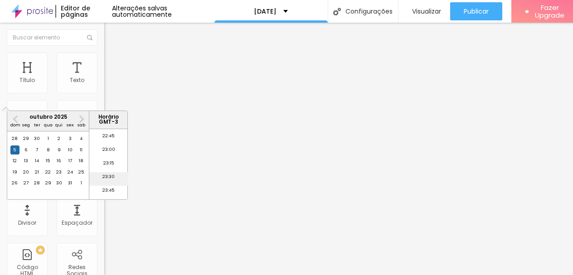
click at [107, 182] on li "23:30" at bounding box center [108, 179] width 39 height 14
type input "5 de outubro de 2025 às 23:30"
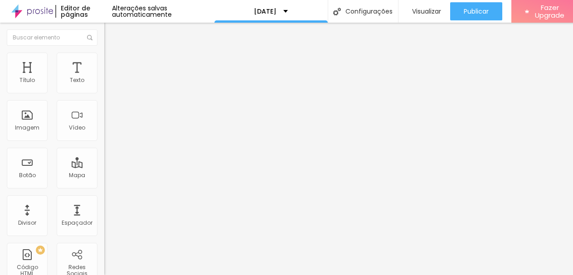
scroll to position [7, 0]
click at [113, 55] on span "Estilo" at bounding box center [120, 59] width 14 height 8
click at [104, 244] on button "button" at bounding box center [110, 249] width 13 height 10
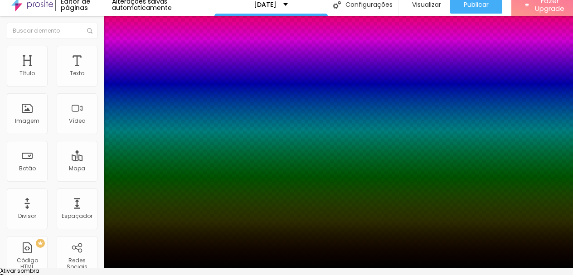
click at [170, 274] on div at bounding box center [286, 274] width 573 height 0
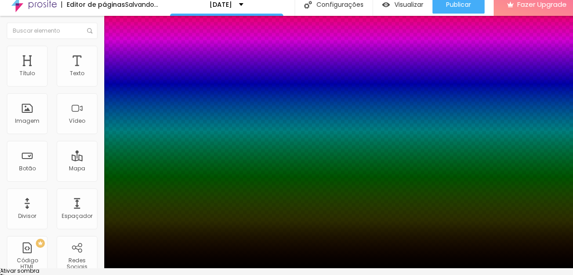
click at [154, 269] on div at bounding box center [286, 269] width 573 height 0
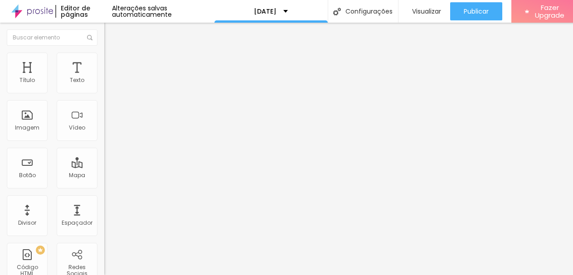
click at [104, 53] on li "Estilo" at bounding box center [156, 57] width 104 height 9
click at [109, 246] on icon "button" at bounding box center [111, 248] width 4 height 4
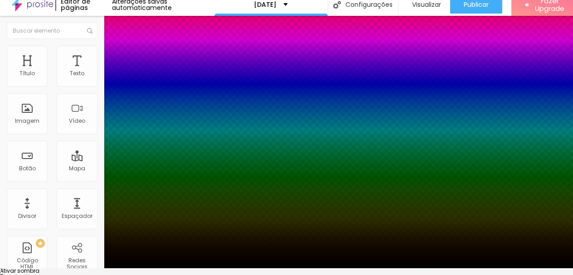
click at [171, 274] on div at bounding box center [286, 274] width 573 height 0
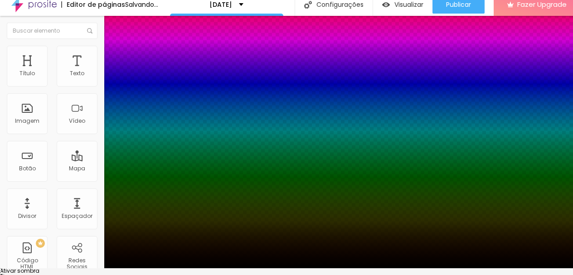
click at [334, 269] on div at bounding box center [286, 269] width 573 height 0
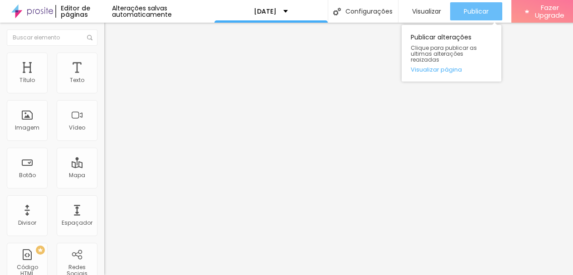
click at [490, 7] on button "Publicar" at bounding box center [477, 11] width 52 height 18
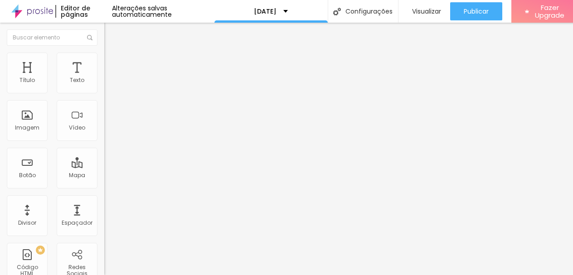
click at [113, 61] on span "Estilo" at bounding box center [120, 59] width 14 height 8
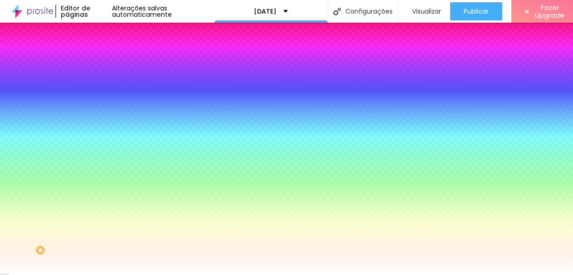
click at [113, 65] on span "Avançado" at bounding box center [128, 68] width 30 height 8
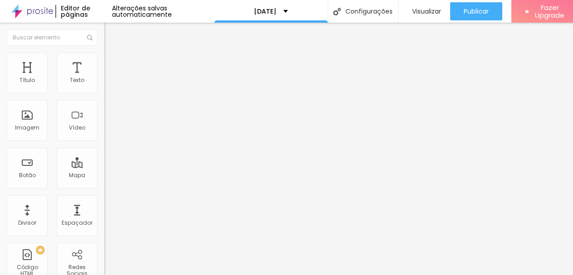
click at [113, 63] on span "Estilo" at bounding box center [120, 59] width 14 height 8
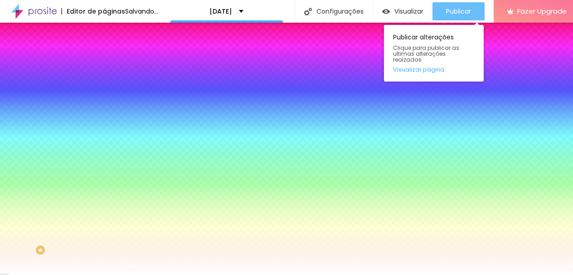
click at [471, 10] on span "Publicar" at bounding box center [458, 11] width 25 height 7
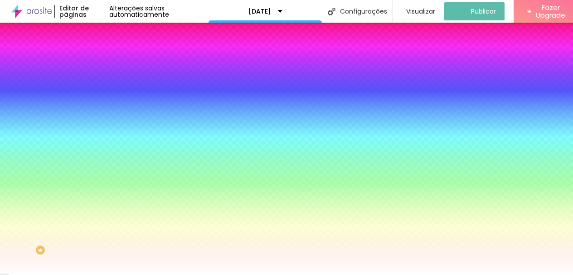
click at [104, 53] on li "Conteúdo" at bounding box center [156, 48] width 104 height 9
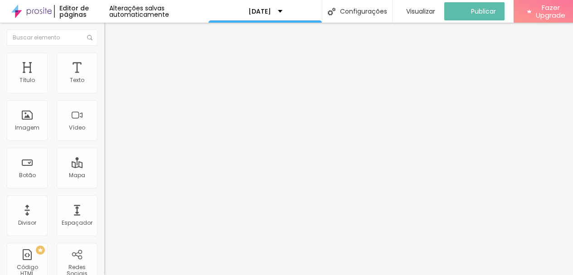
click at [113, 63] on span "Estilo" at bounding box center [120, 59] width 14 height 8
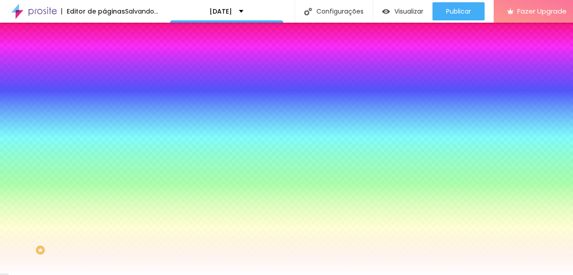
click at [104, 53] on li "Conteúdo" at bounding box center [156, 48] width 104 height 9
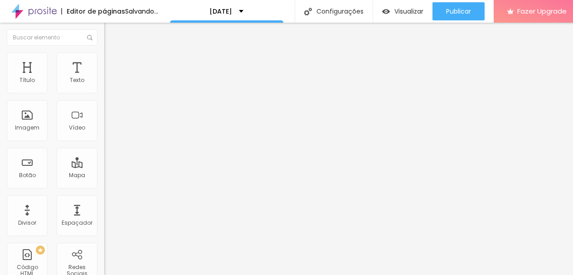
click at [104, 140] on div at bounding box center [156, 136] width 104 height 5
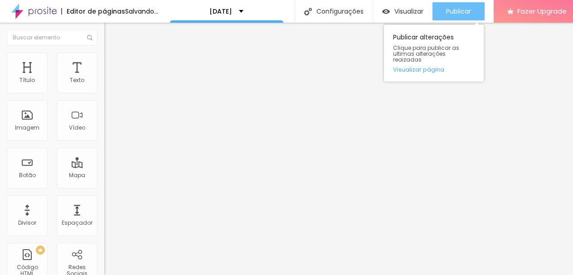
click at [463, 10] on span "Publicar" at bounding box center [458, 11] width 25 height 7
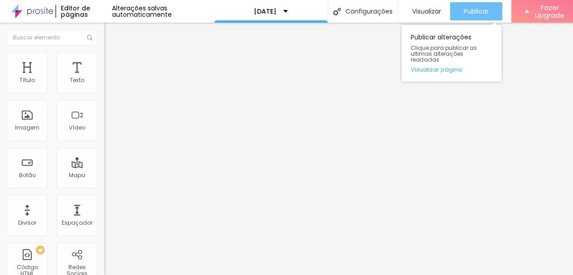
click at [470, 13] on span "Publicar" at bounding box center [476, 11] width 25 height 7
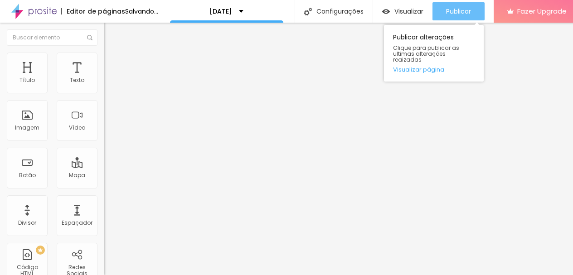
click at [471, 5] on div "Publicar" at bounding box center [458, 11] width 25 height 18
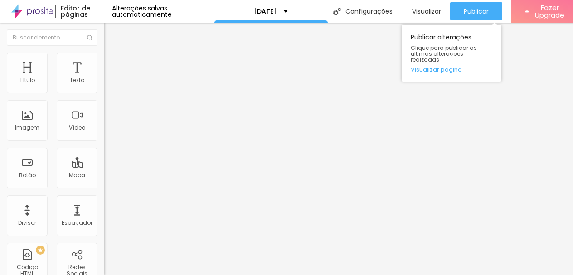
click at [470, 22] on div "Publicar alterações Clique para publicar as ultimas alterações reaizadas Visual…" at bounding box center [452, 50] width 100 height 61
click at [469, 12] on span "Publicar" at bounding box center [476, 11] width 25 height 7
click at [480, 8] on span "Publicar" at bounding box center [476, 11] width 25 height 7
click at [464, 14] on span "Publicar" at bounding box center [476, 11] width 25 height 7
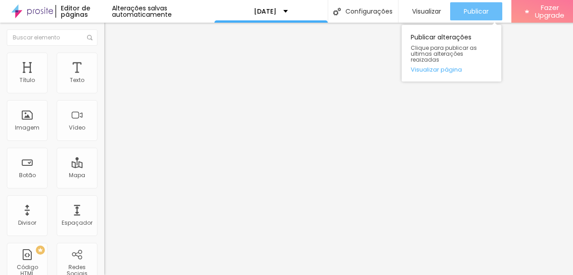
click at [489, 12] on button "Publicar" at bounding box center [477, 11] width 52 height 18
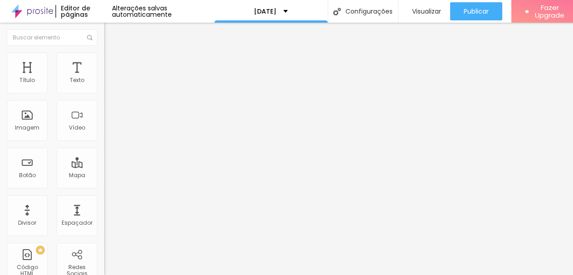
click at [200, 13] on div "Alterações salvas automaticamente" at bounding box center [163, 11] width 103 height 13
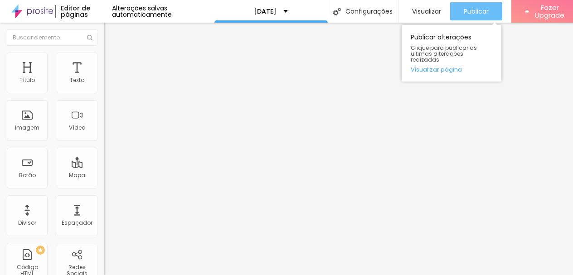
click at [474, 9] on span "Publicar" at bounding box center [476, 11] width 25 height 7
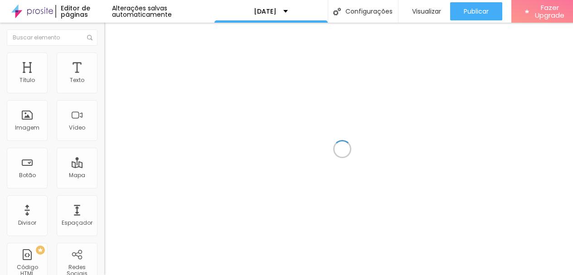
scroll to position [5, 0]
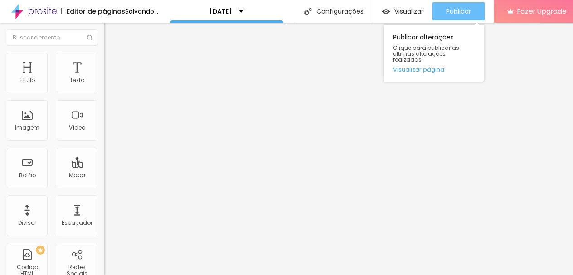
click at [485, 6] on button "Publicar" at bounding box center [459, 11] width 52 height 18
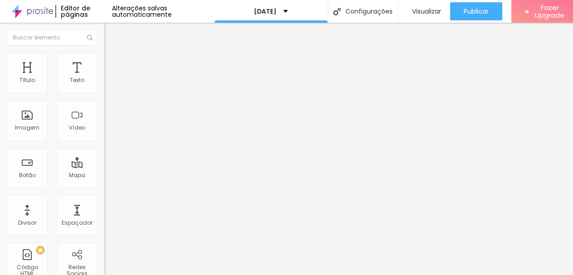
click at [40, 5] on img at bounding box center [32, 11] width 42 height 23
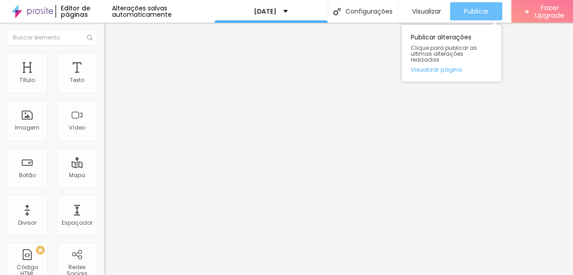
click at [475, 5] on div "Publicar" at bounding box center [476, 11] width 25 height 18
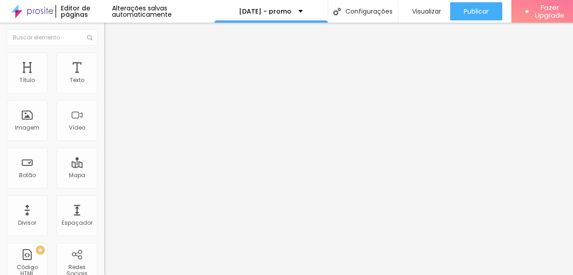
click at [149, 12] on div "Alterações salvas automaticamente" at bounding box center [163, 11] width 103 height 13
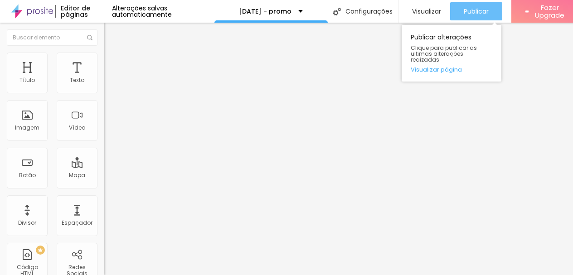
click at [484, 15] on span "Publicar" at bounding box center [476, 11] width 25 height 7
